Goal: Book appointment/travel/reservation

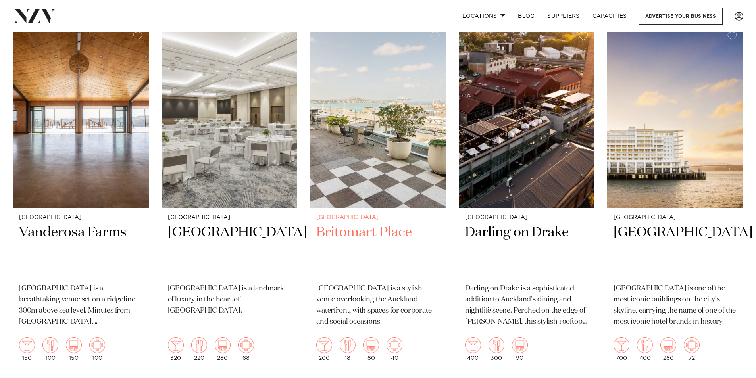
scroll to position [595, 0]
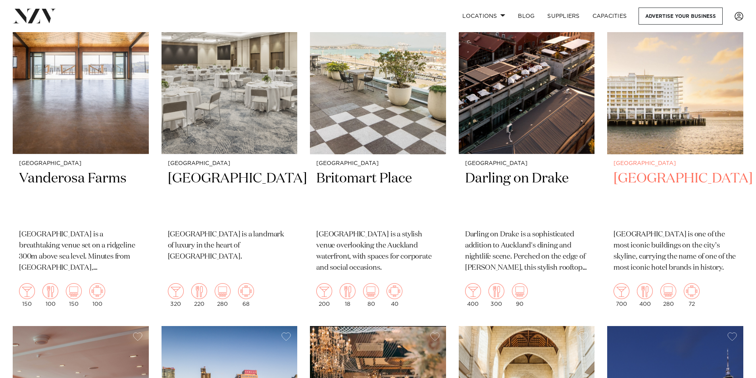
click at [655, 180] on h2 "[GEOGRAPHIC_DATA]" at bounding box center [675, 197] width 123 height 54
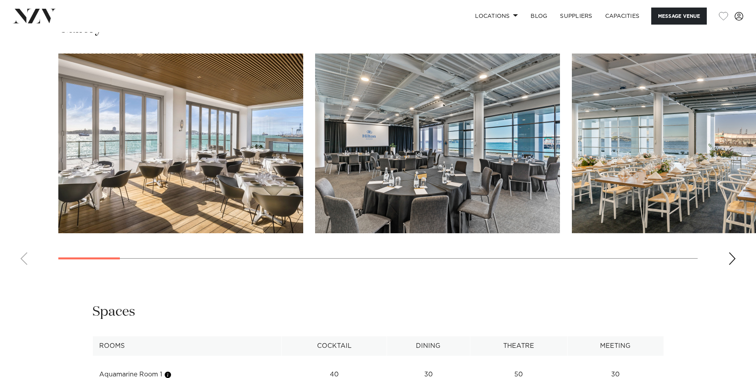
scroll to position [873, 0]
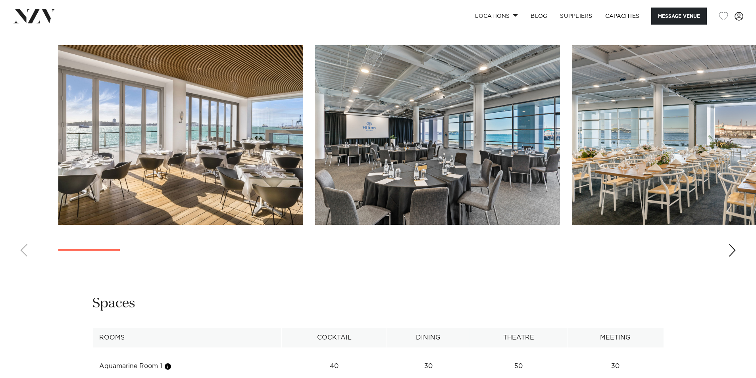
click at [731, 249] on div "Next slide" at bounding box center [732, 250] width 8 height 13
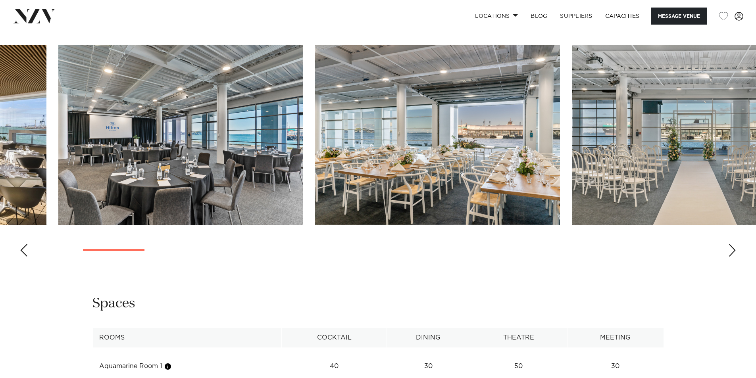
click at [732, 249] on div "Next slide" at bounding box center [732, 250] width 8 height 13
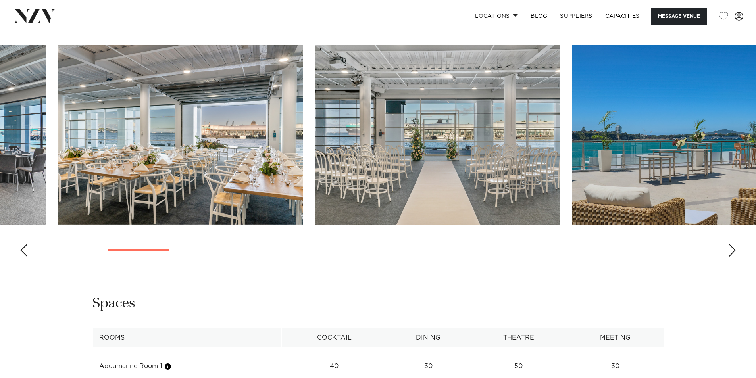
click at [732, 249] on div "Next slide" at bounding box center [732, 250] width 8 height 13
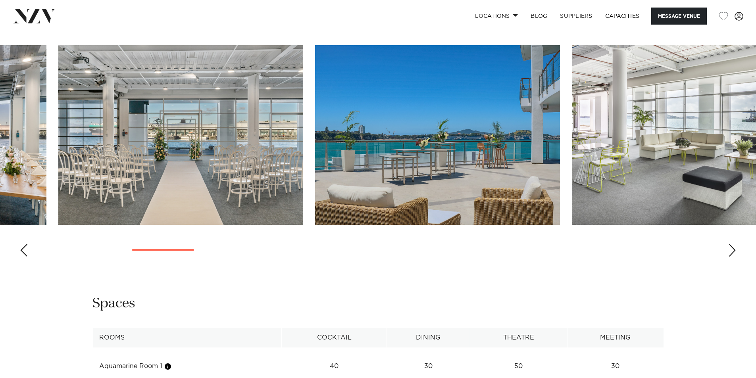
click at [732, 249] on div "Next slide" at bounding box center [732, 250] width 8 height 13
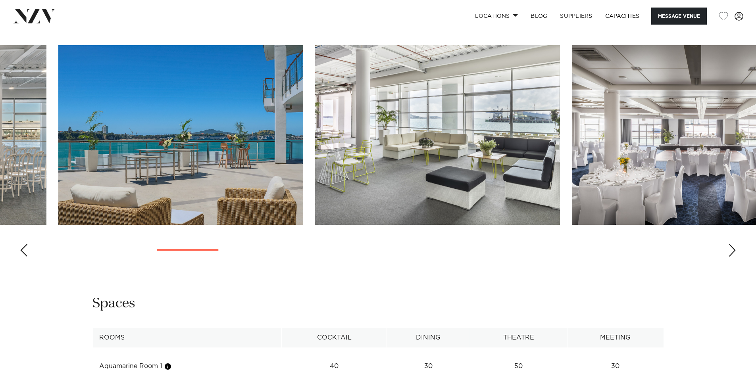
click at [732, 249] on div "Next slide" at bounding box center [732, 250] width 8 height 13
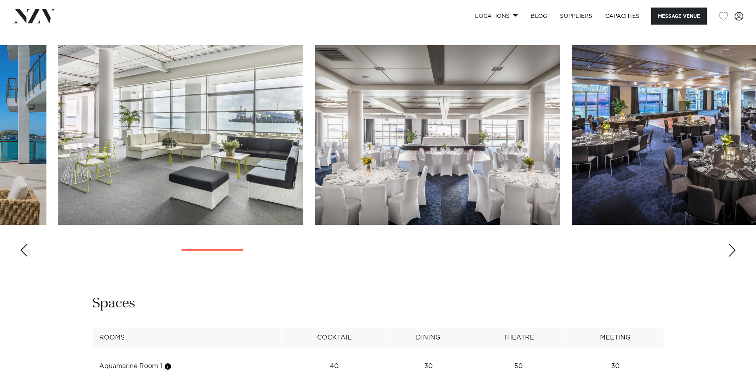
click at [732, 249] on div "Next slide" at bounding box center [732, 250] width 8 height 13
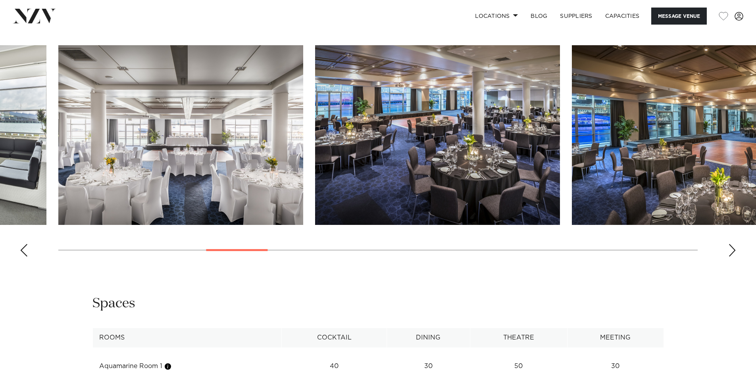
click at [732, 249] on div "Next slide" at bounding box center [732, 250] width 8 height 13
